Goal: Transaction & Acquisition: Purchase product/service

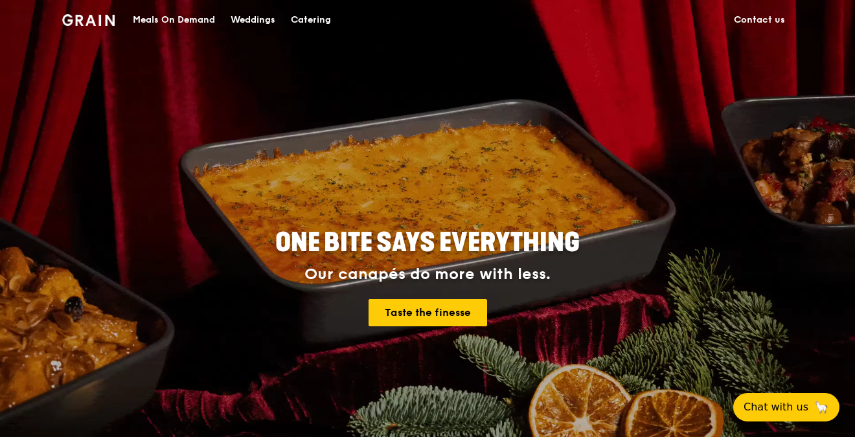
click at [321, 14] on div "Catering" at bounding box center [311, 20] width 40 height 39
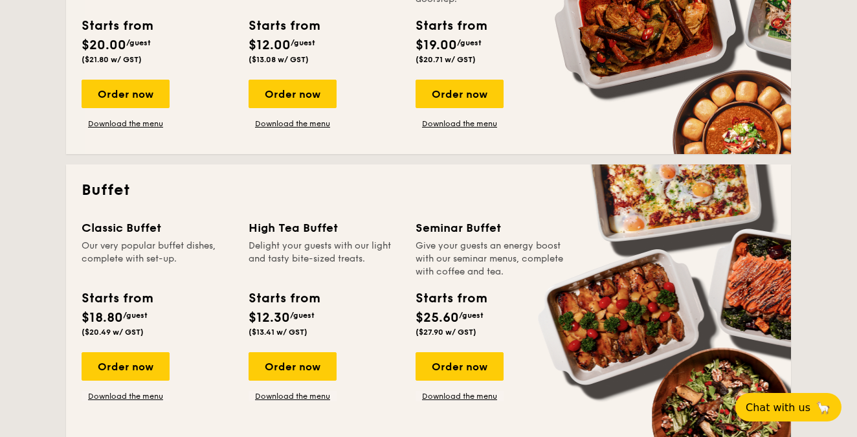
scroll to position [424, 0]
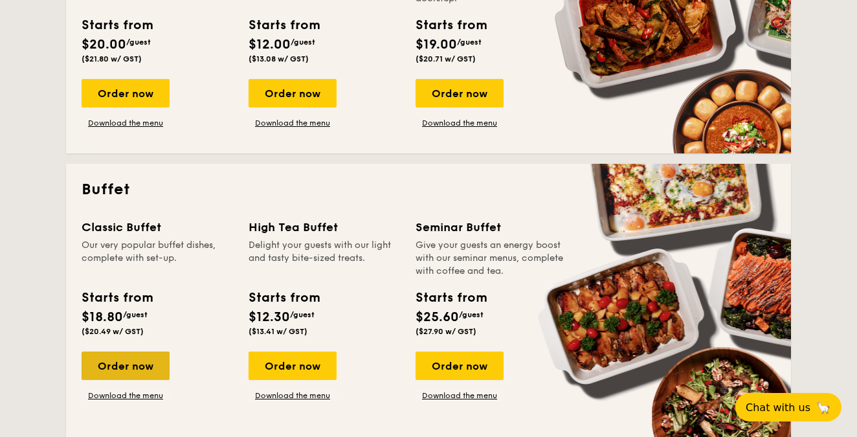
click at [99, 372] on div "Order now" at bounding box center [126, 366] width 88 height 28
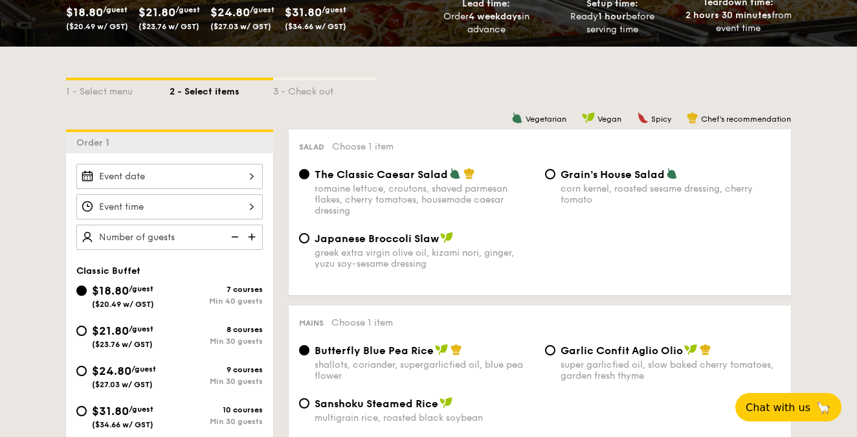
scroll to position [238, 0]
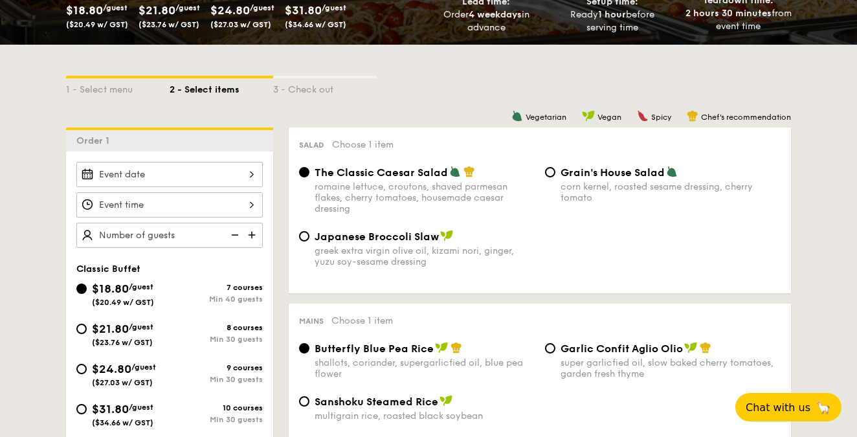
click at [539, 117] on span "Vegetarian" at bounding box center [546, 117] width 41 height 9
click at [381, 232] on span "Japanese Broccoli Slaw" at bounding box center [377, 237] width 124 height 12
click at [310, 232] on input "Japanese Broccoli Slaw greek extra virgin olive oil, kizami nori, ginger, yuzu …" at bounding box center [304, 236] width 10 height 10
radio input "true"
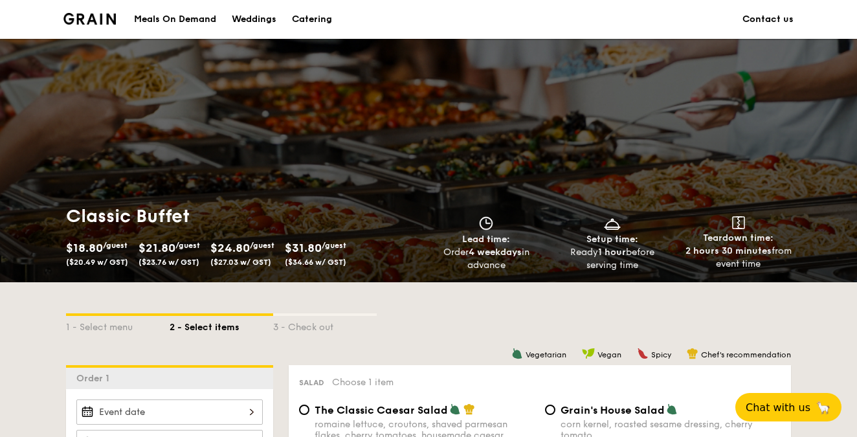
scroll to position [0, 0]
click at [317, 24] on div "Catering" at bounding box center [312, 19] width 40 height 39
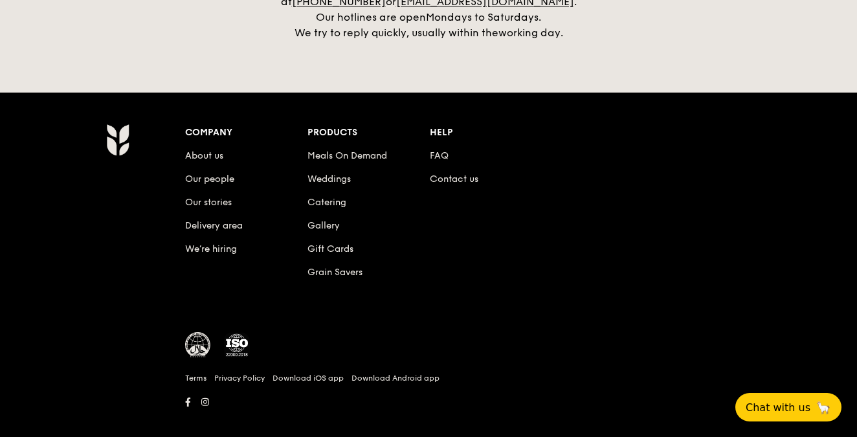
scroll to position [3073, 0]
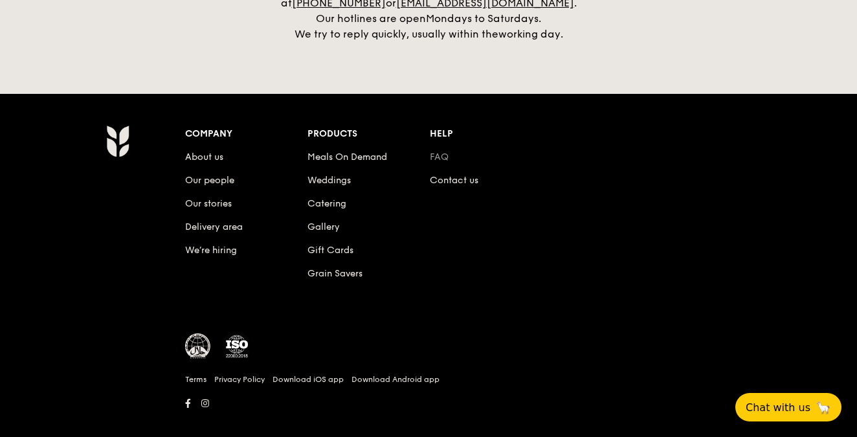
click at [443, 152] on link "FAQ" at bounding box center [439, 157] width 19 height 11
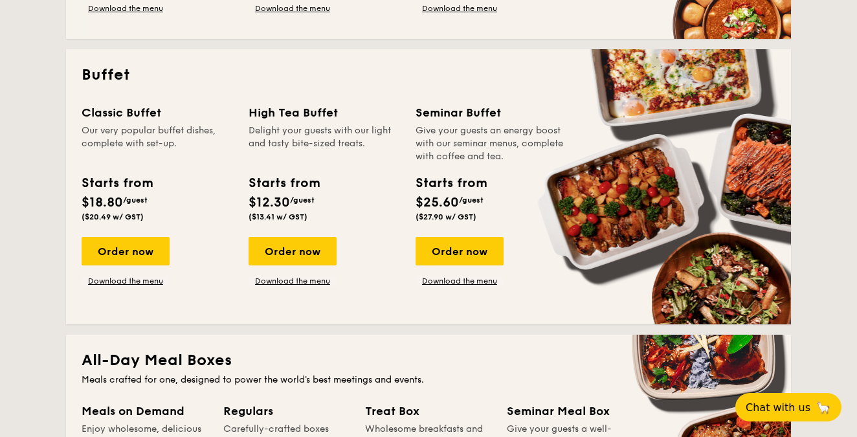
scroll to position [562, 0]
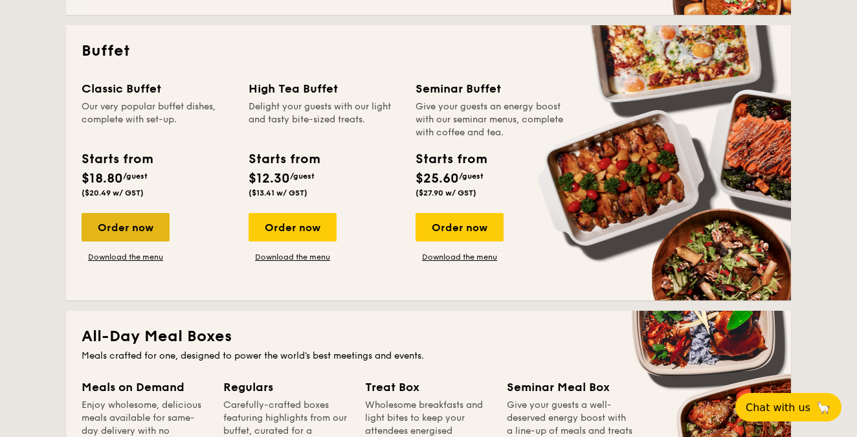
click at [146, 225] on div "Order now" at bounding box center [126, 227] width 88 height 28
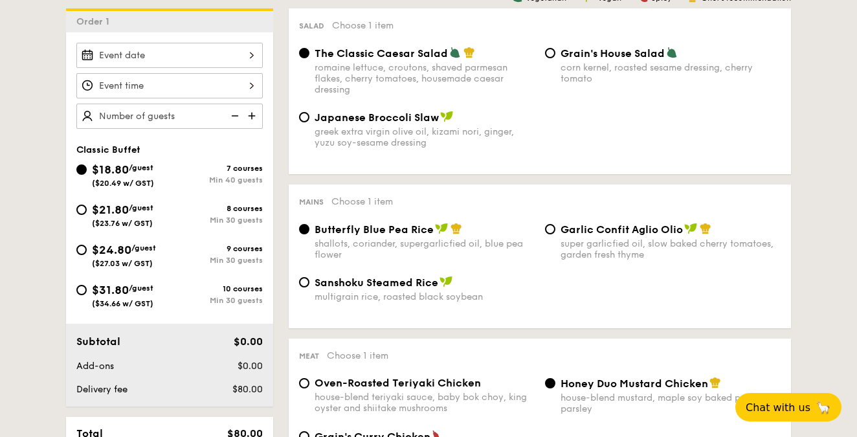
scroll to position [373, 0]
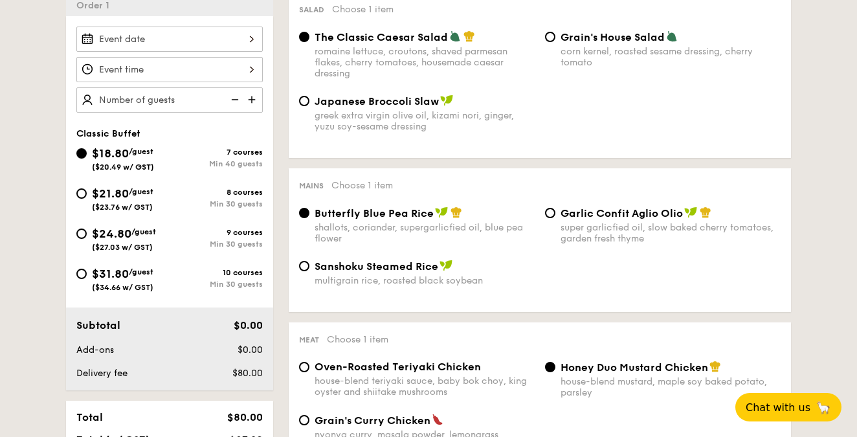
click at [352, 109] on div "Japanese Broccoli Slaw greek extra virgin olive oil, kizami nori, ginger, yuzu …" at bounding box center [425, 114] width 220 height 38
click at [310, 106] on input "Japanese Broccoli Slaw greek extra virgin olive oil, kizami nori, ginger, yuzu …" at bounding box center [304, 101] width 10 height 10
radio input "true"
click at [201, 229] on div "9 courses" at bounding box center [216, 232] width 93 height 9
click at [87, 229] on input "$24.80 /guest ($27.03 w/ GST) 9 courses Min 30 guests" at bounding box center [81, 234] width 10 height 10
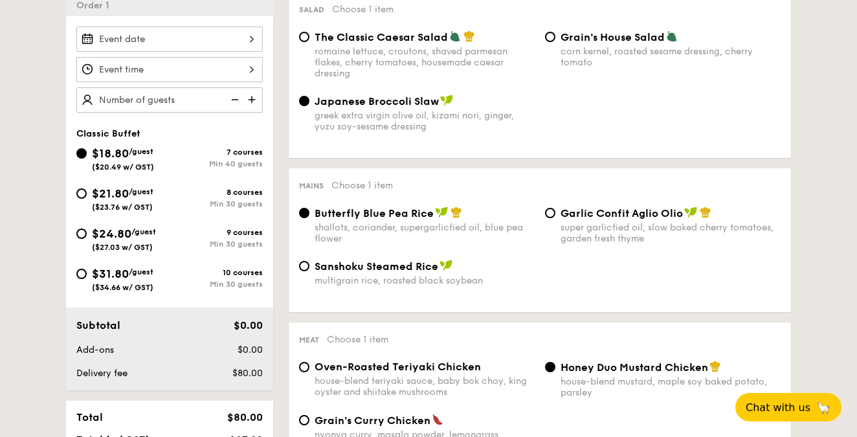
radio input "true"
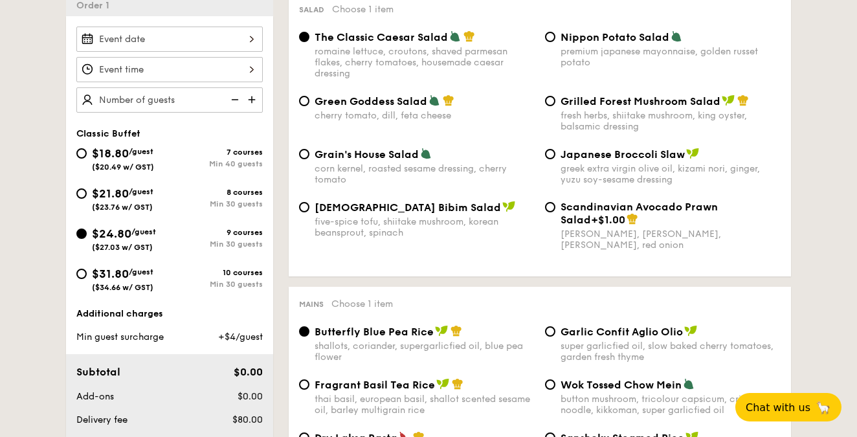
click at [195, 203] on div "Min 30 guests" at bounding box center [216, 203] width 93 height 9
click at [87, 199] on input "$21.80 /guest ($23.76 w/ GST) 8 courses Min 30 guests" at bounding box center [81, 193] width 10 height 10
radio input "true"
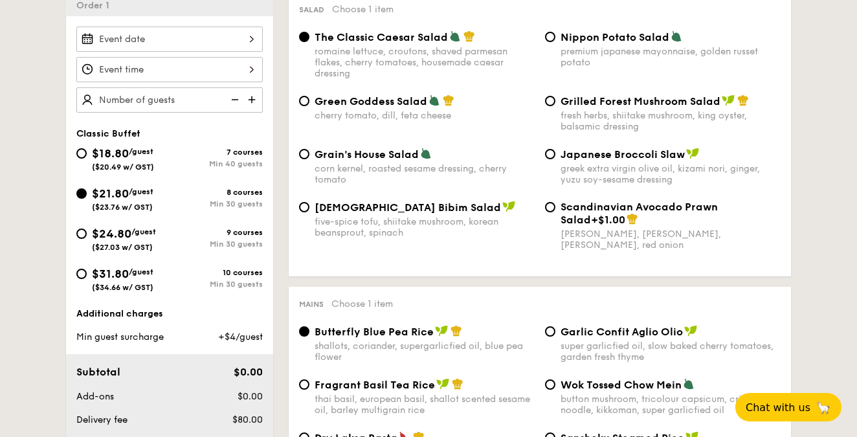
radio input "true"
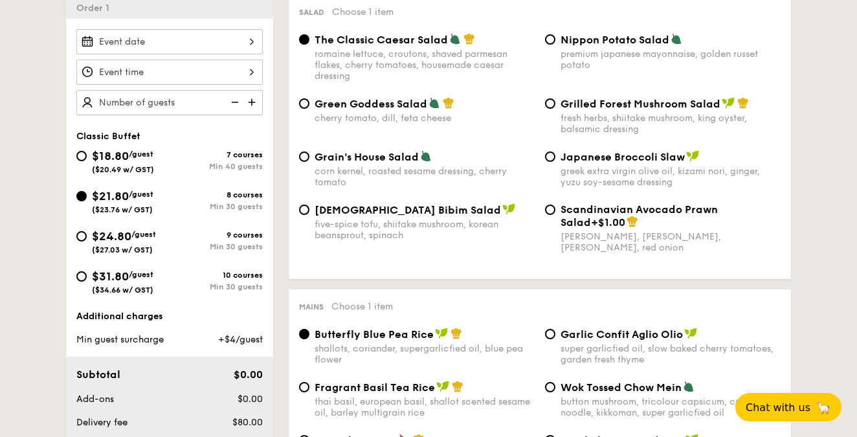
scroll to position [370, 0]
click at [567, 107] on span "Grilled Forest Mushroom Salad" at bounding box center [641, 104] width 160 height 12
click at [556, 107] on input "Grilled Forest Mushroom Salad fresh herbs, shiitake mushroom, king oyster, bals…" at bounding box center [550, 104] width 10 height 10
radio input "true"
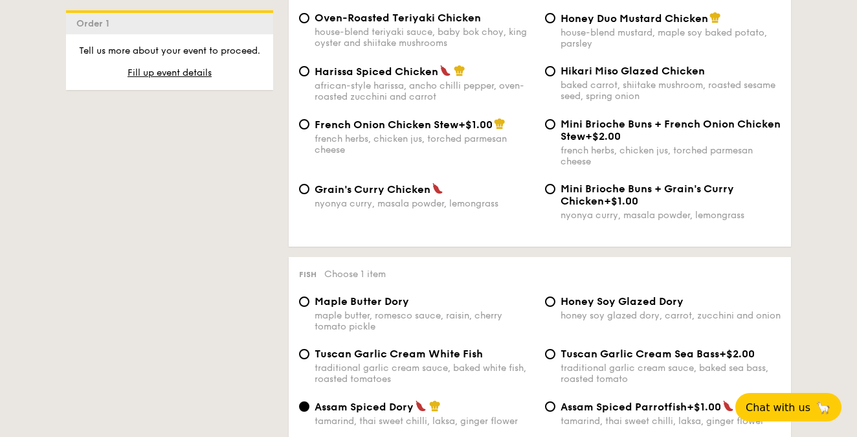
scroll to position [1076, 0]
